Goal: Task Accomplishment & Management: Manage account settings

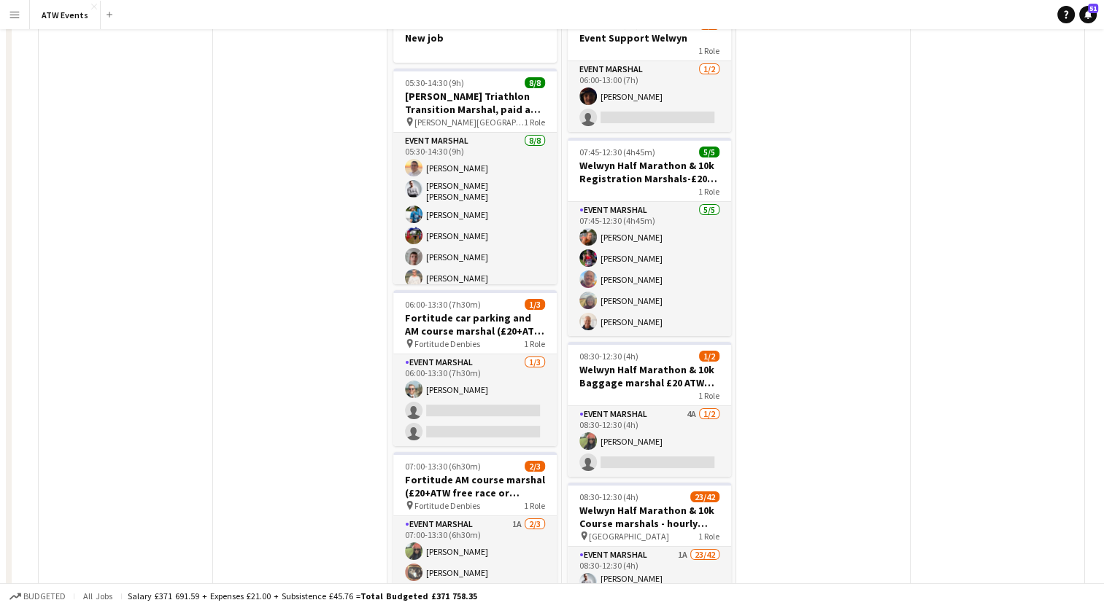
scroll to position [172, 0]
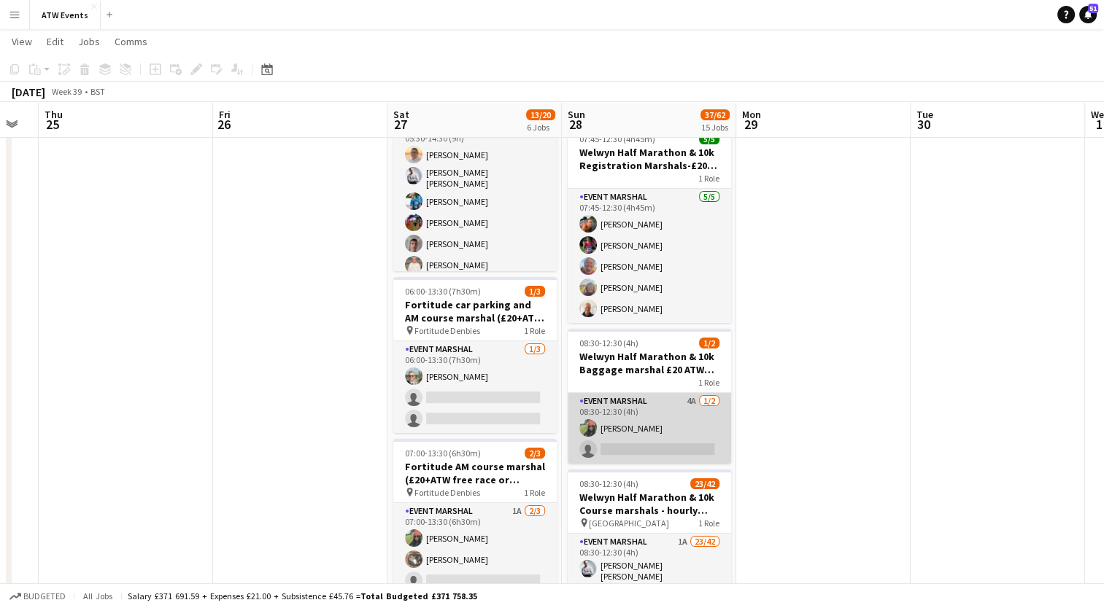
click at [691, 398] on app-card-role "Event Marshal 4A [DATE] 08:30-12:30 (4h) [PERSON_NAME] single-neutral-actions" at bounding box center [648, 428] width 163 height 71
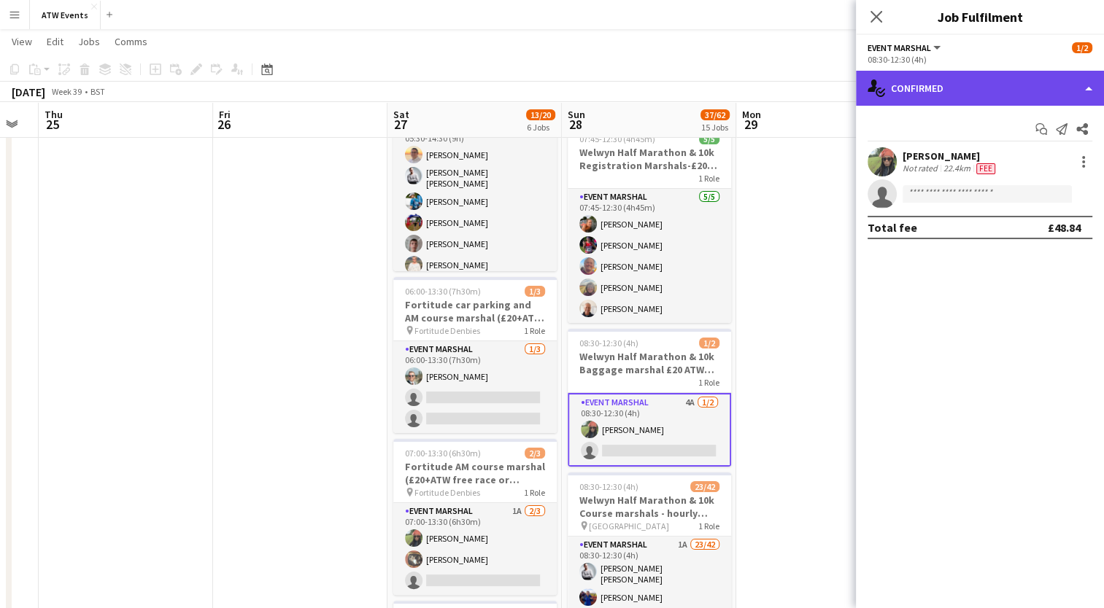
click at [912, 93] on div "single-neutral-actions-check-2 Confirmed" at bounding box center [980, 88] width 248 height 35
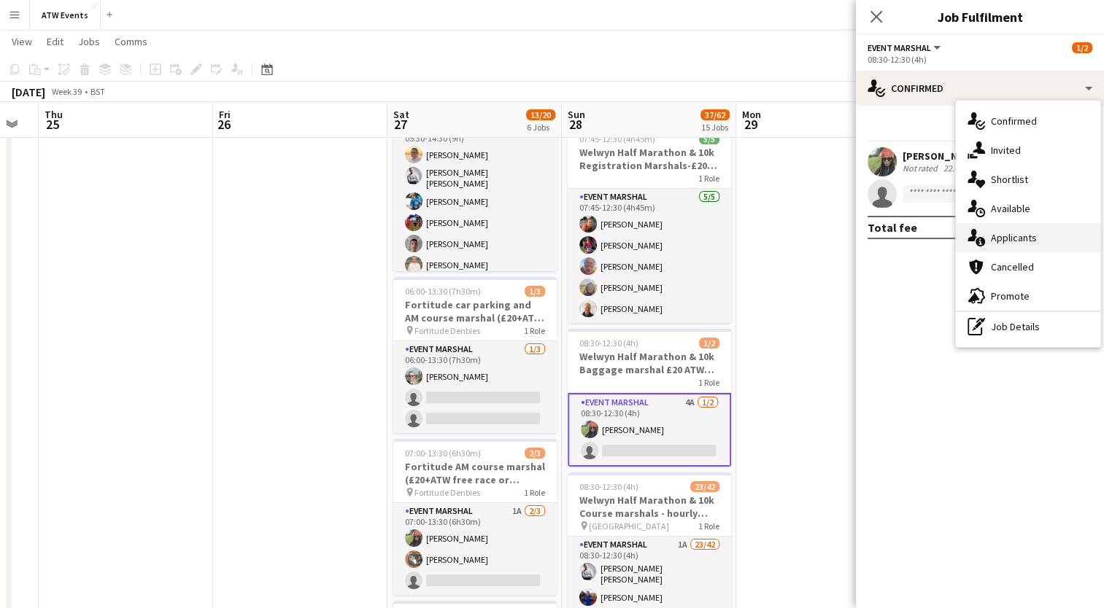
click at [1000, 242] on span "Applicants" at bounding box center [1013, 237] width 46 height 13
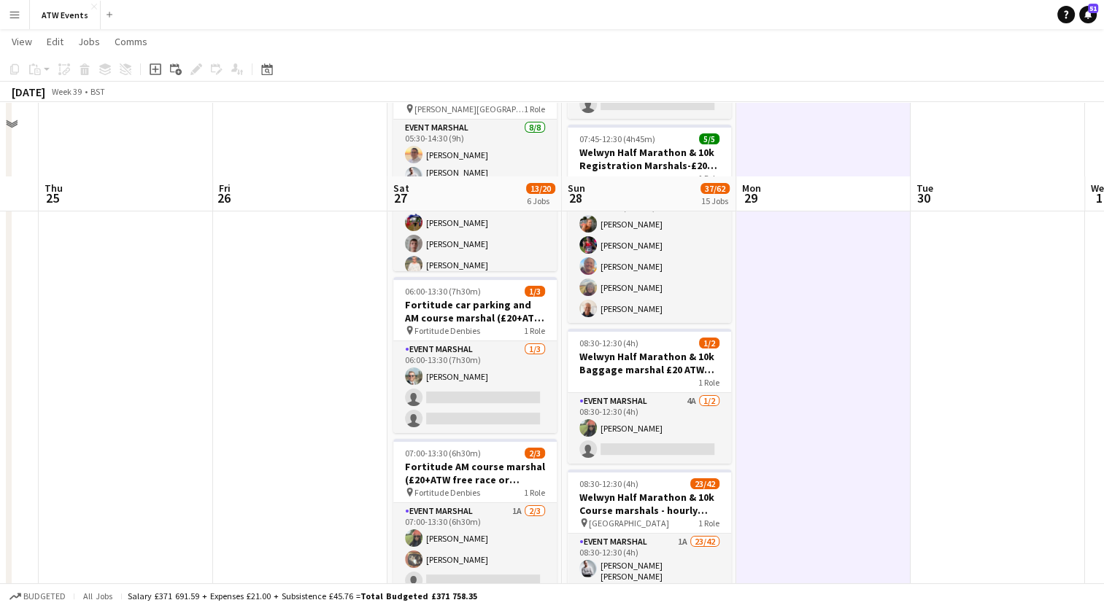
scroll to position [260, 0]
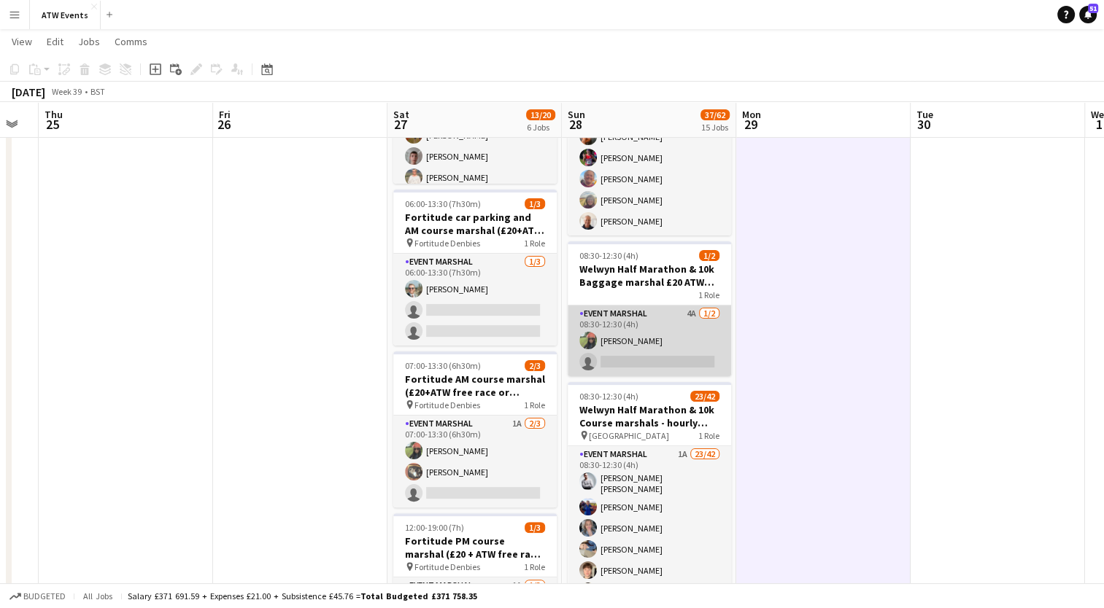
click at [686, 308] on app-card-role "Event Marshal 4A [DATE] 08:30-12:30 (4h) [PERSON_NAME] single-neutral-actions" at bounding box center [648, 341] width 163 height 71
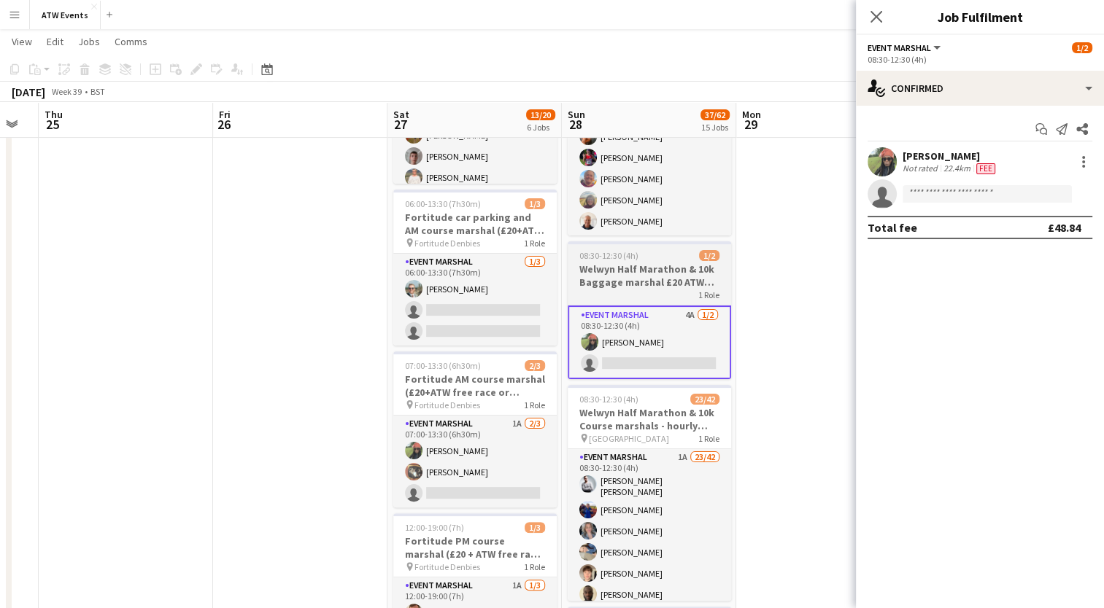
click at [645, 278] on h3 "Welwyn Half Marathon & 10k Baggage marshal £20 ATW credits per hour" at bounding box center [648, 276] width 163 height 26
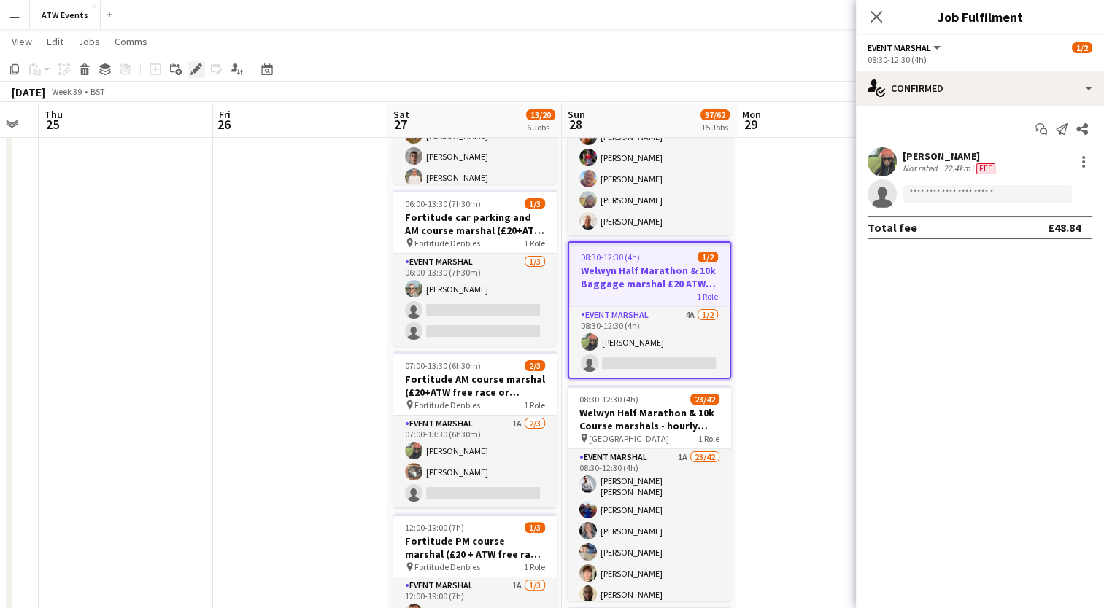
click at [190, 71] on icon "Edit" at bounding box center [196, 69] width 12 height 12
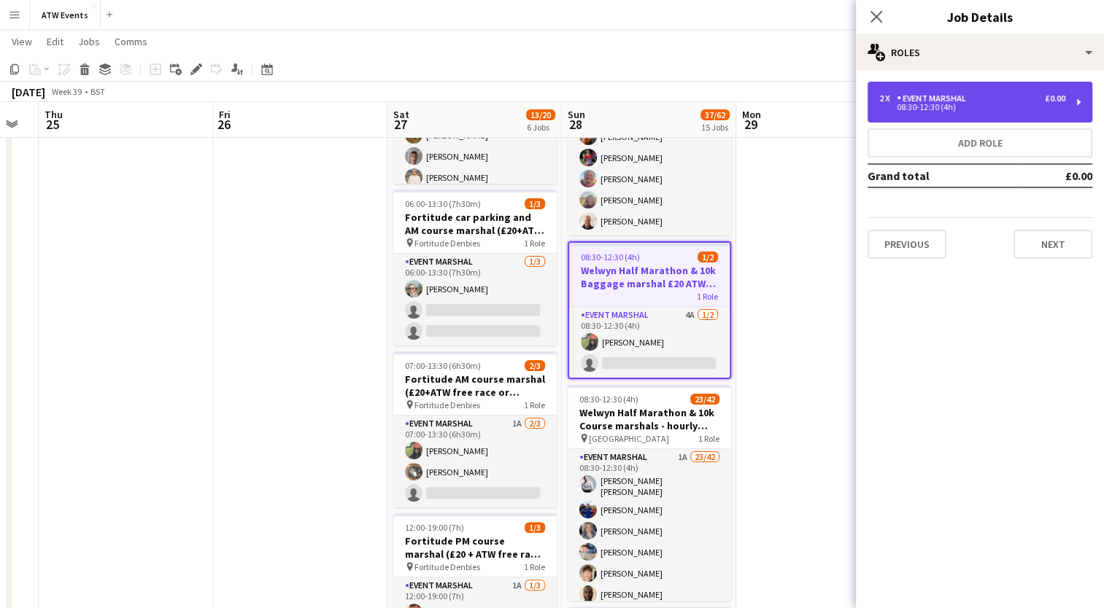
click at [921, 104] on div "08:30-12:30 (4h)" at bounding box center [972, 107] width 186 height 7
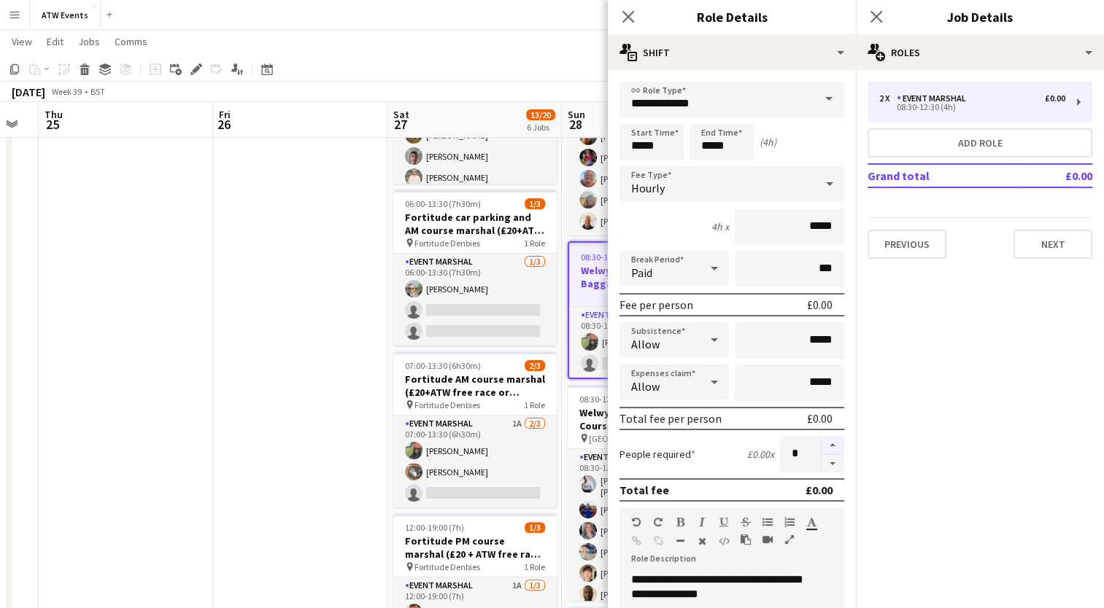
click at [821, 442] on button "button" at bounding box center [832, 445] width 23 height 19
type input "*"
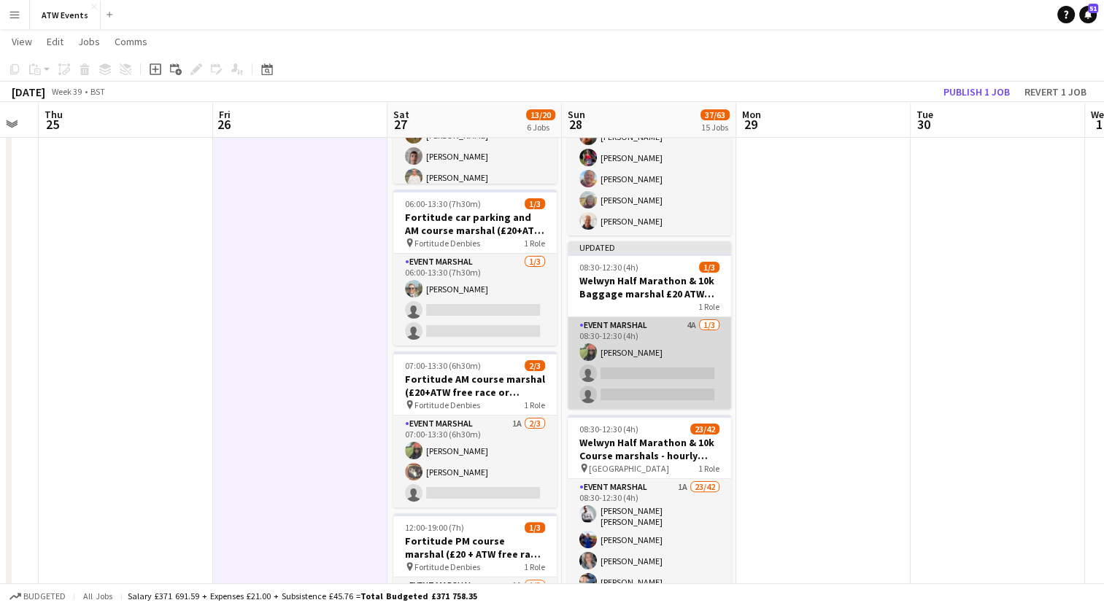
click at [689, 320] on app-card-role "Event Marshal 4A [DATE] 08:30-12:30 (4h) [PERSON_NAME] single-neutral-actions s…" at bounding box center [648, 363] width 163 height 92
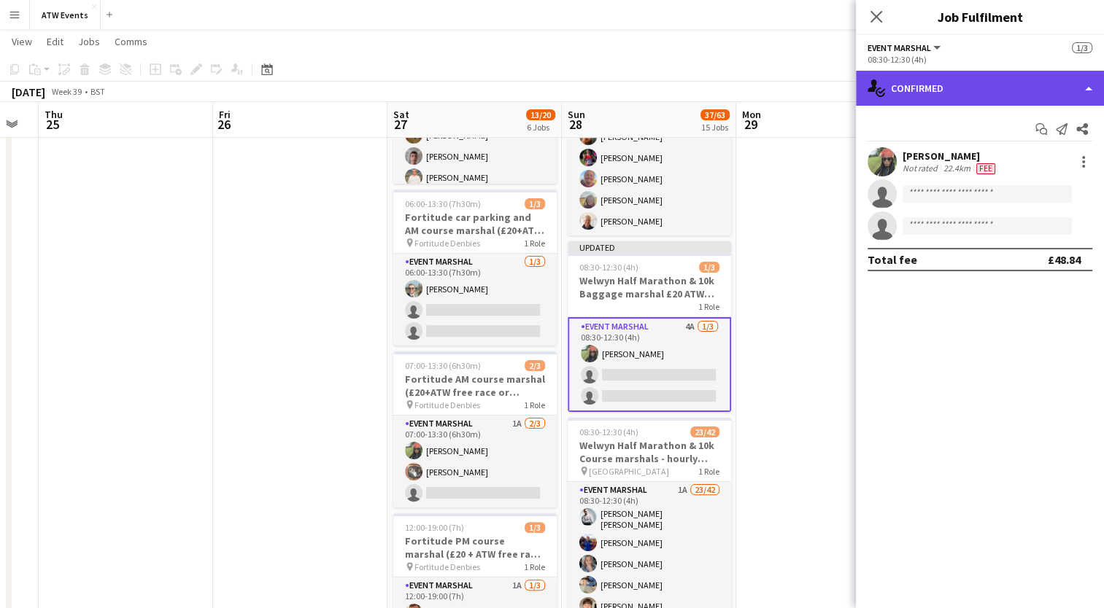
click at [919, 103] on div "single-neutral-actions-check-2 Confirmed" at bounding box center [980, 88] width 248 height 35
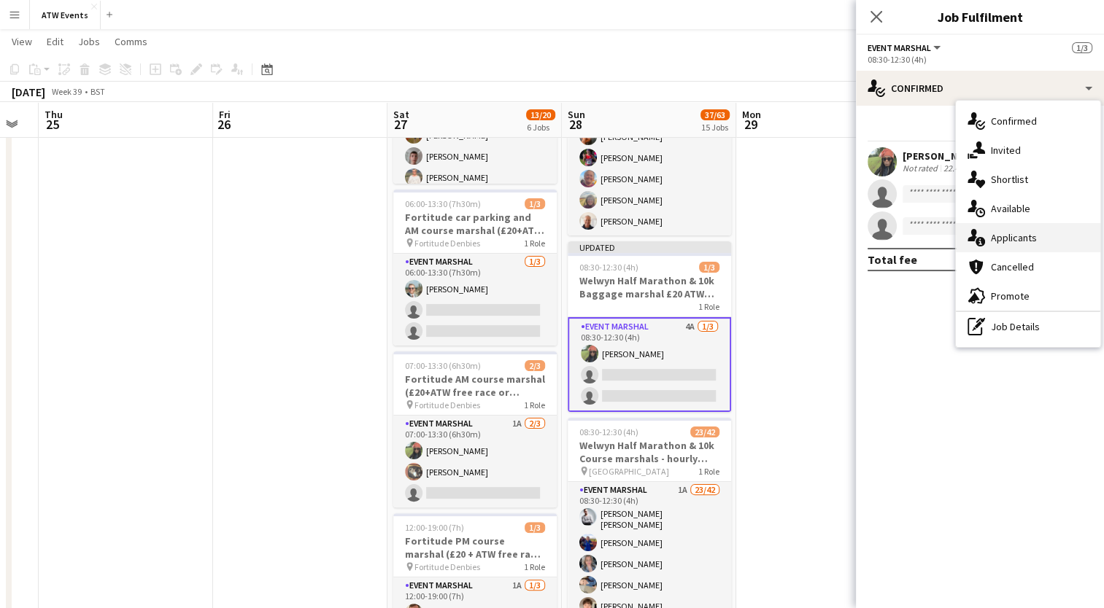
click at [1006, 241] on span "Applicants" at bounding box center [1013, 237] width 46 height 13
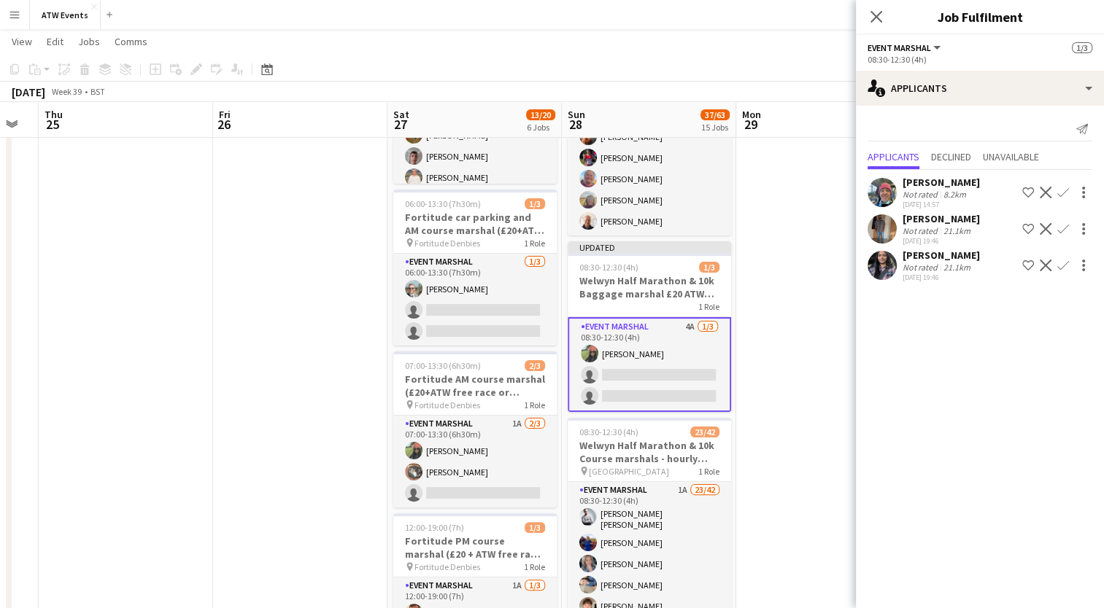
click at [1062, 271] on app-icon "Confirm" at bounding box center [1063, 266] width 12 height 12
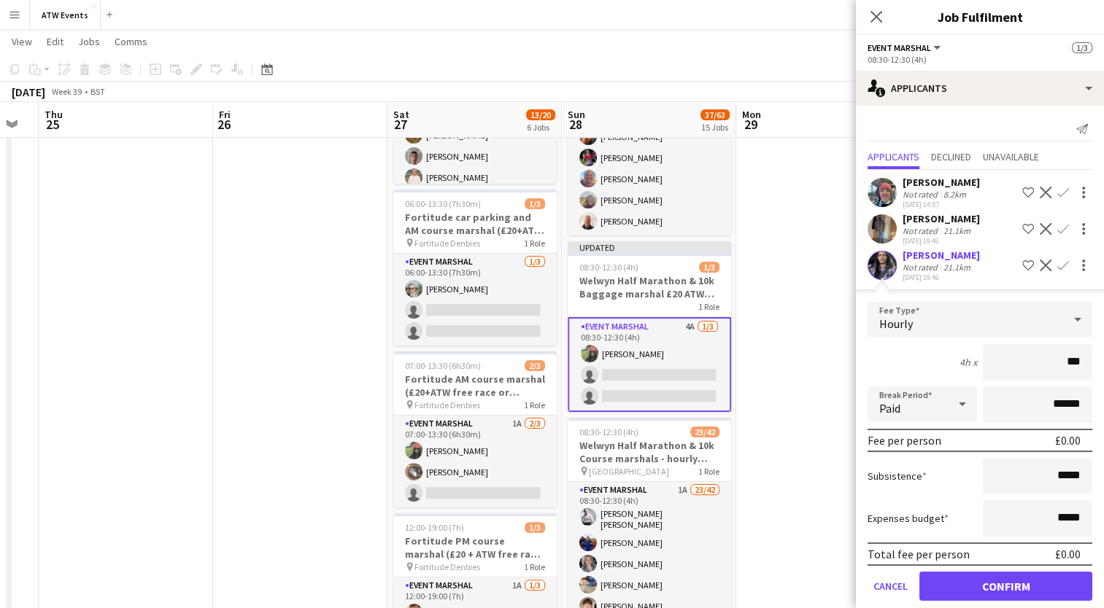
type input "**"
type input "******"
click at [972, 581] on form "Fee Type Hourly 4h x ****** Break Period Paid ****** Fee per person £48.84 Subs…" at bounding box center [980, 457] width 248 height 311
click at [967, 594] on button "Confirm" at bounding box center [1005, 586] width 173 height 29
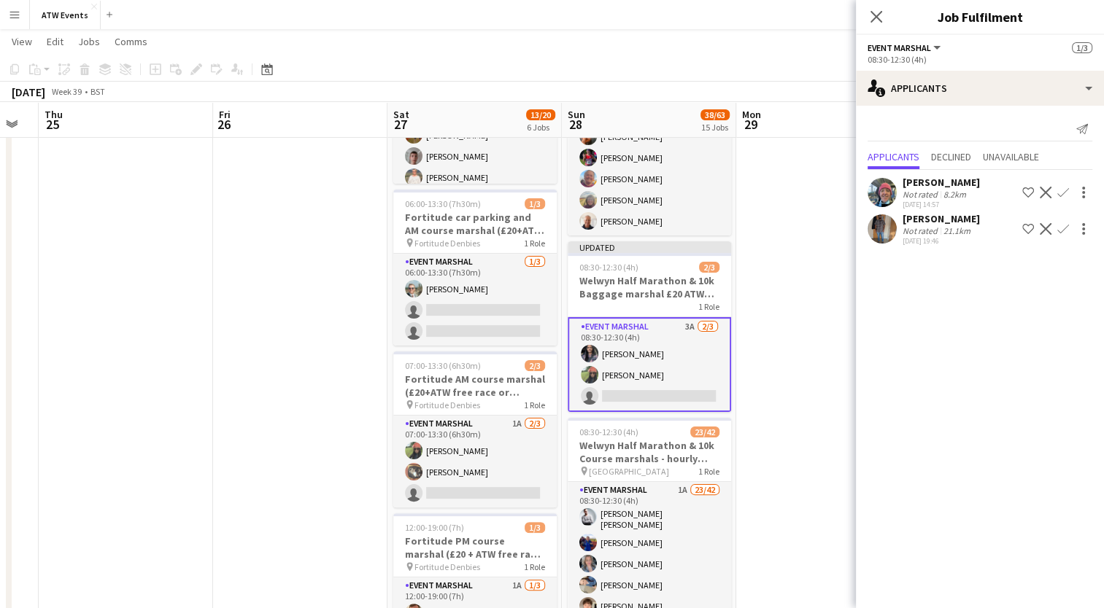
click at [1061, 233] on app-icon "Confirm" at bounding box center [1063, 229] width 12 height 12
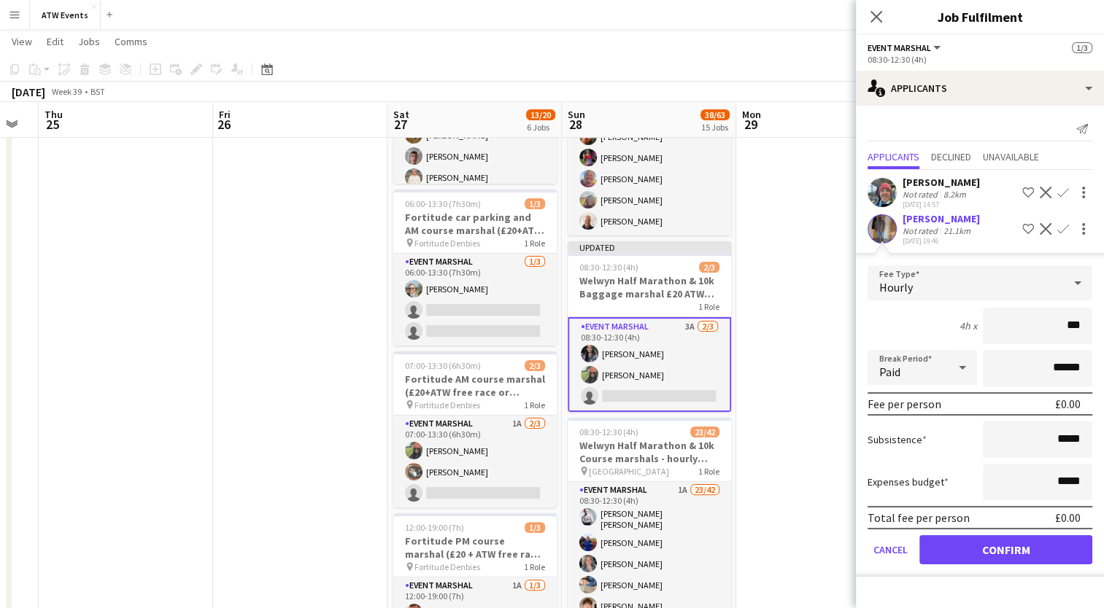
type input "**"
type input "******"
click at [999, 560] on button "Confirm" at bounding box center [1005, 549] width 173 height 29
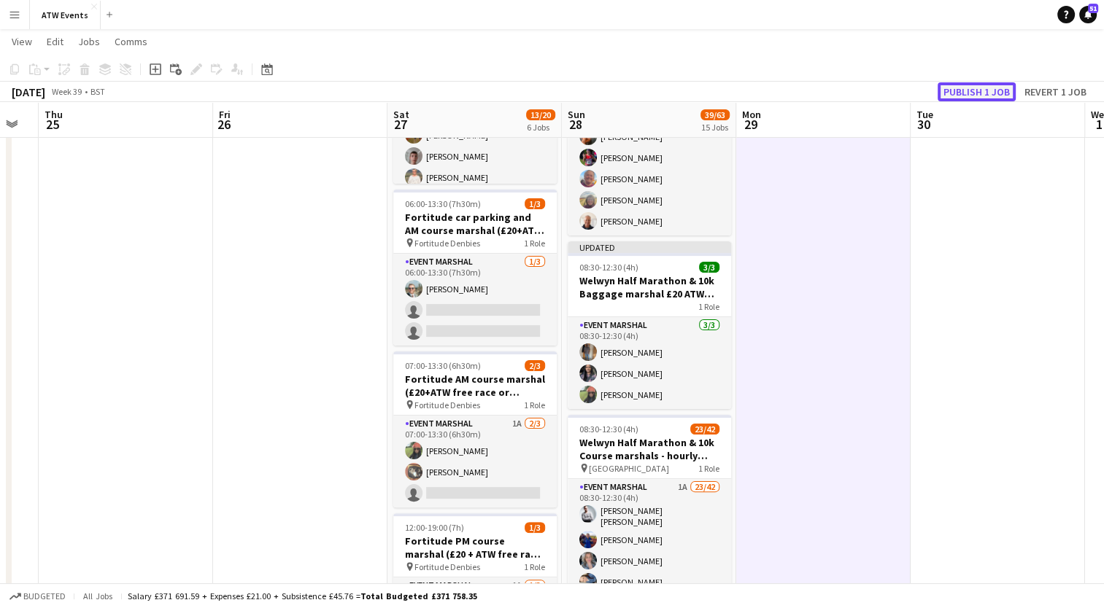
click at [972, 92] on button "Publish 1 job" at bounding box center [976, 91] width 78 height 19
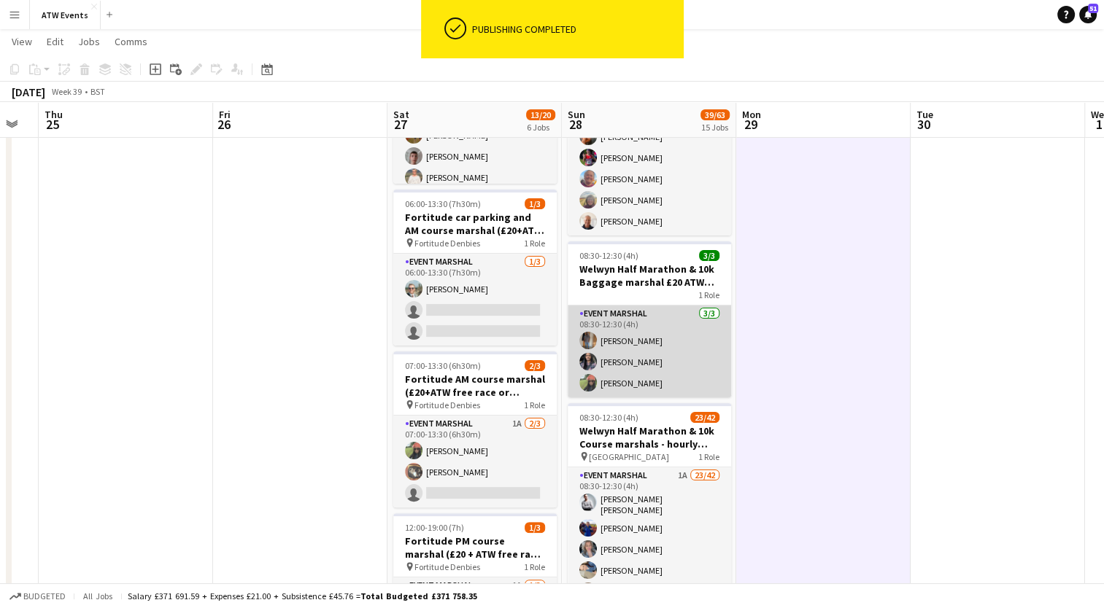
click at [627, 382] on app-card-role "Event Marshal [DATE] 08:30-12:30 (4h) [PERSON_NAME] [PERSON_NAME] [PERSON_NAME]" at bounding box center [648, 352] width 163 height 92
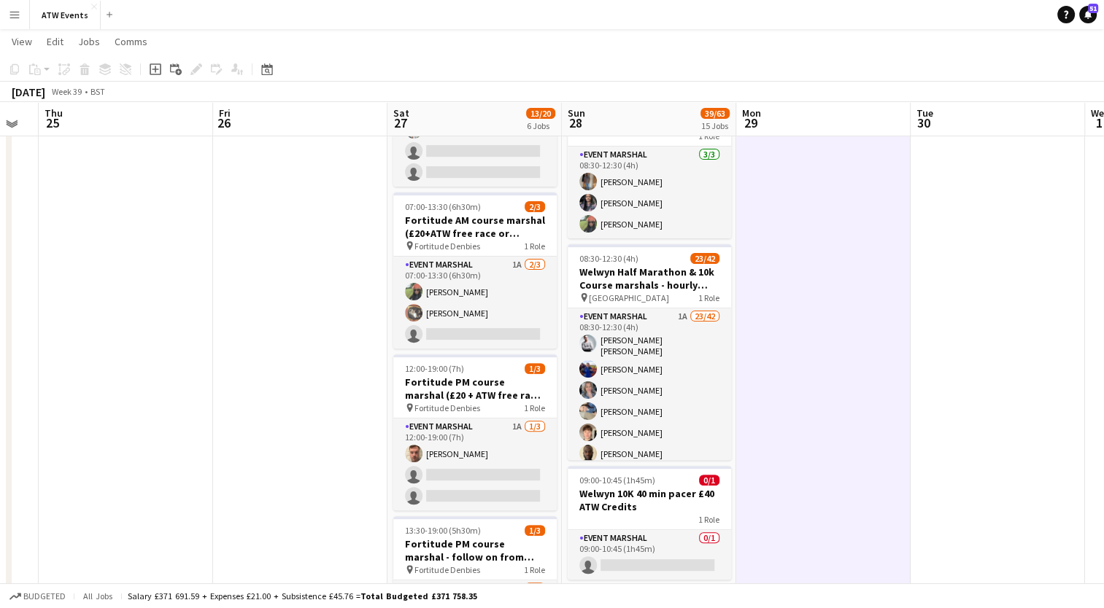
scroll to position [417, 0]
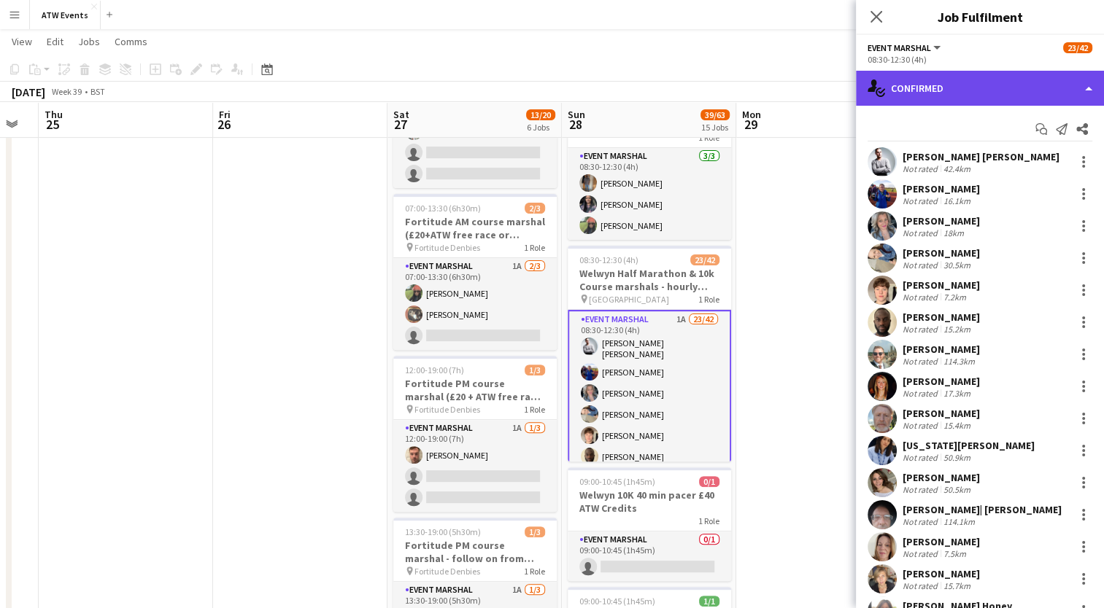
click at [926, 96] on div "single-neutral-actions-check-2 Confirmed" at bounding box center [980, 88] width 248 height 35
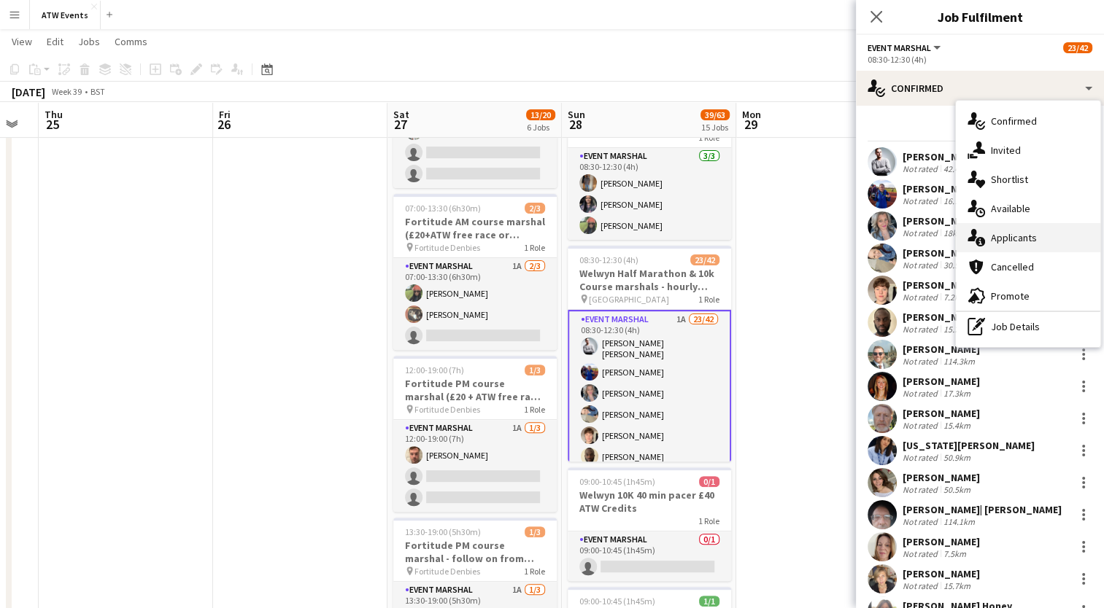
click at [1007, 235] on span "Applicants" at bounding box center [1013, 237] width 46 height 13
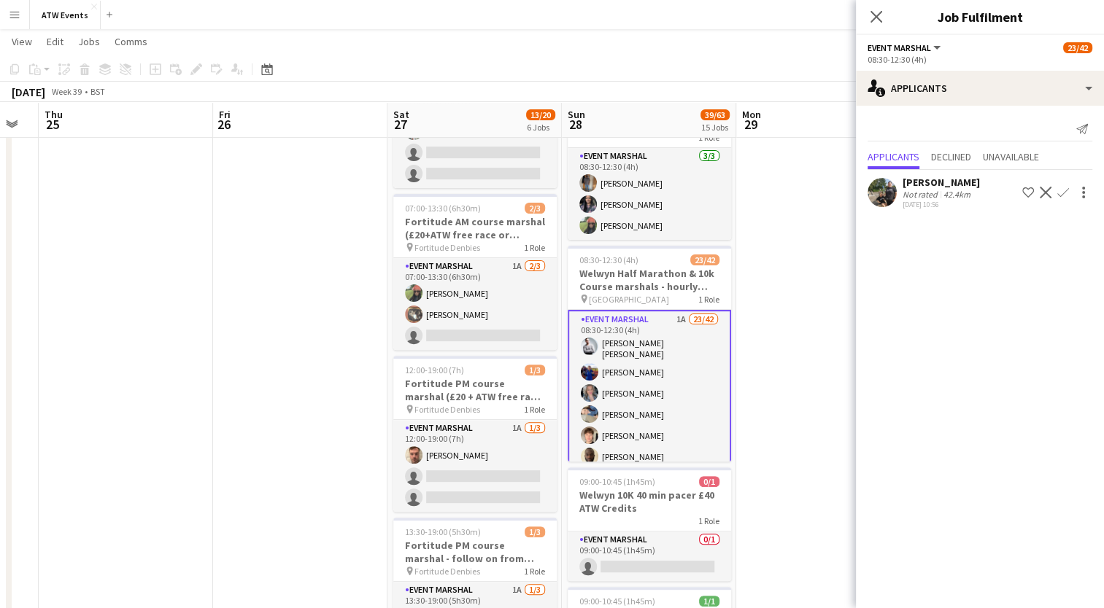
click at [1062, 190] on app-icon "Confirm" at bounding box center [1063, 193] width 12 height 12
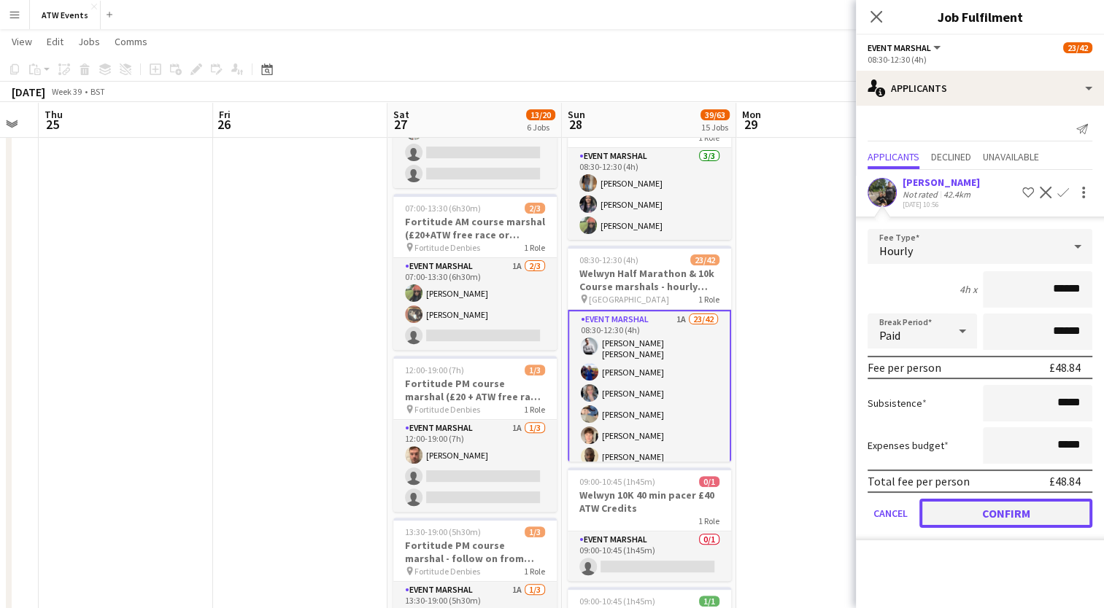
click at [1007, 510] on button "Confirm" at bounding box center [1005, 513] width 173 height 29
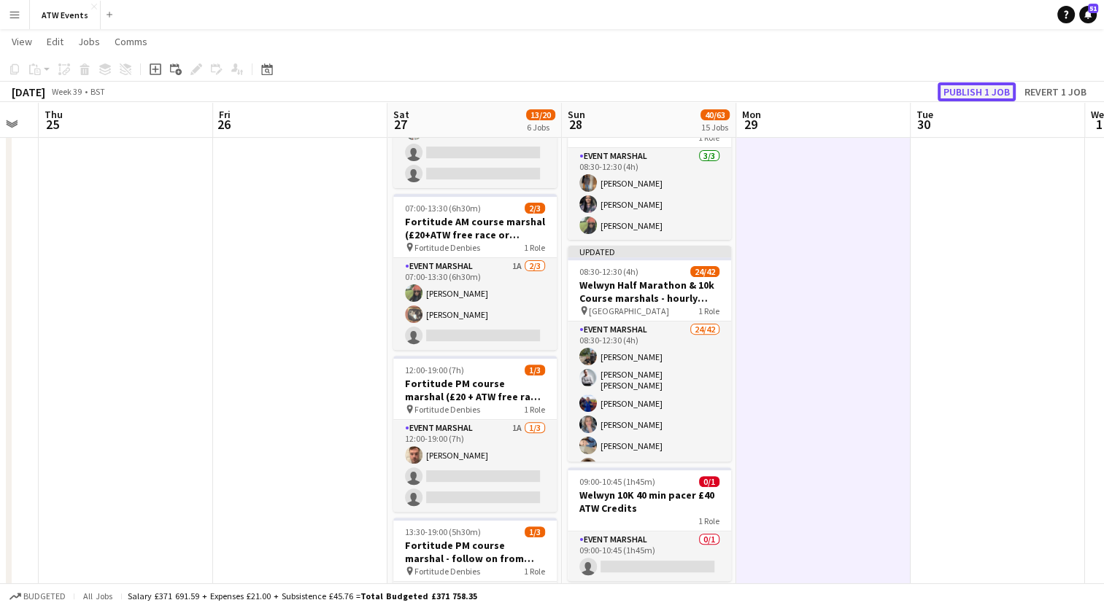
click at [988, 89] on button "Publish 1 job" at bounding box center [976, 91] width 78 height 19
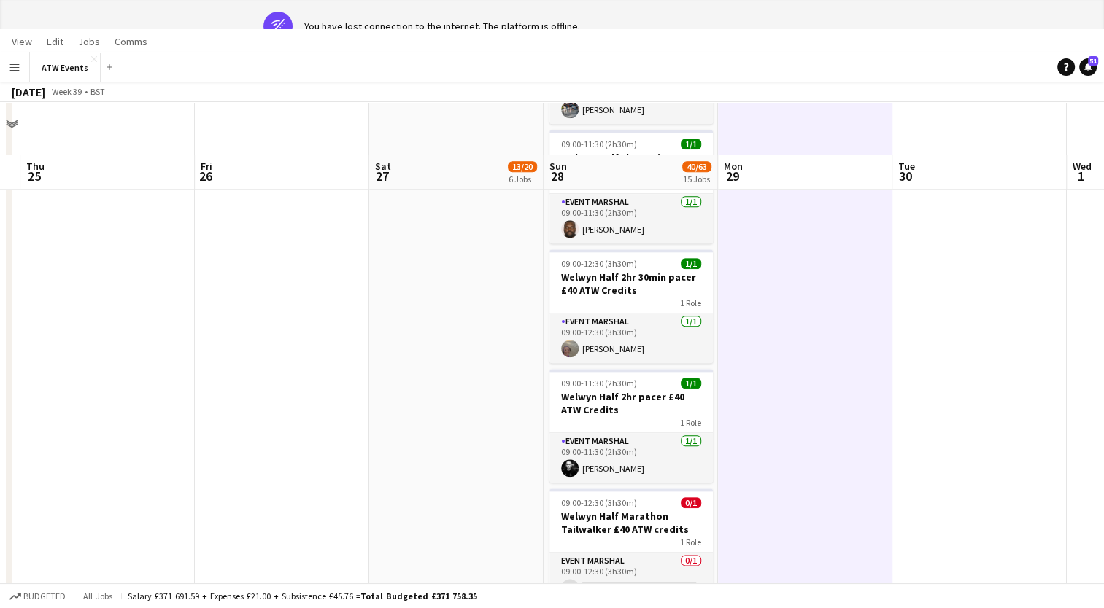
scroll to position [0, 0]
